Goal: Navigation & Orientation: Find specific page/section

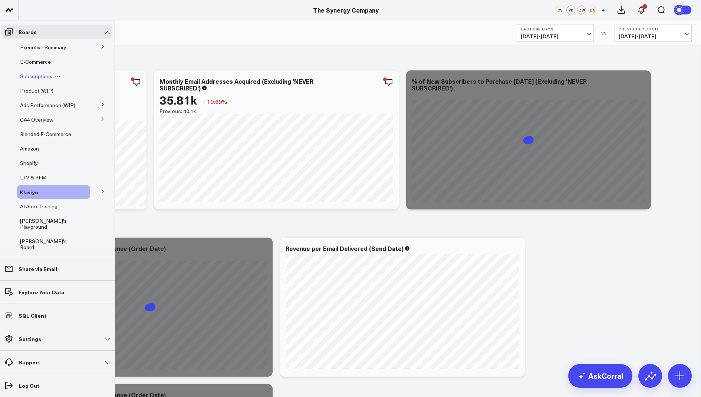
scroll to position [23, 0]
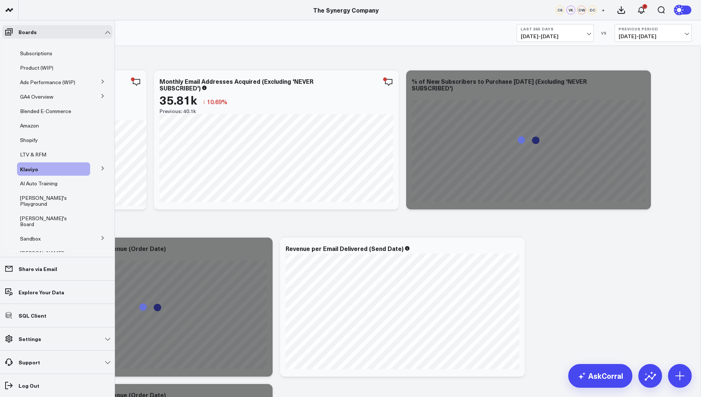
click at [101, 81] on button at bounding box center [102, 81] width 19 height 11
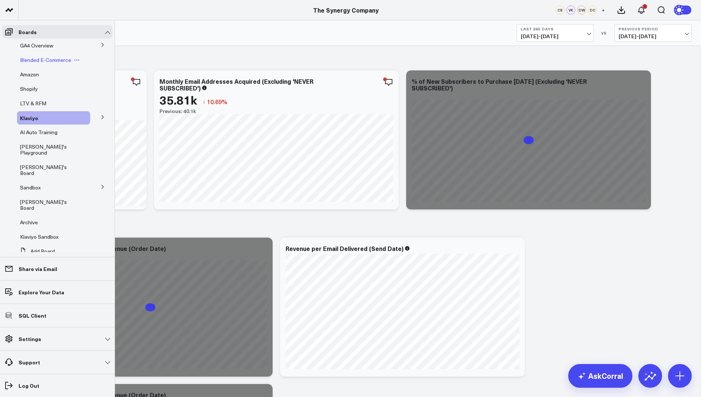
scroll to position [0, 0]
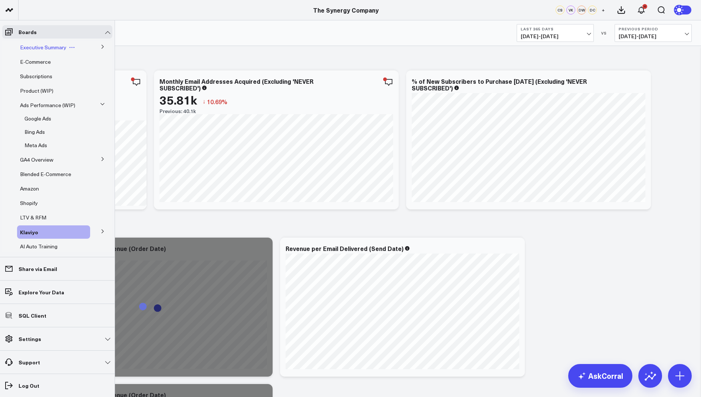
click at [37, 44] on span "Executive Summary" at bounding box center [43, 47] width 46 height 7
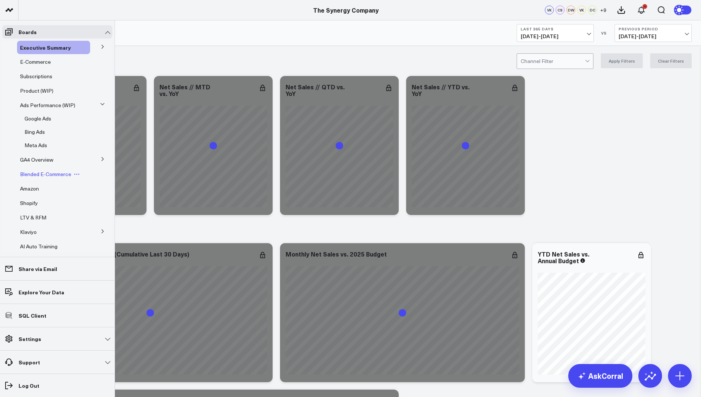
click at [44, 171] on span "Blended E-Commerce" at bounding box center [45, 174] width 51 height 7
